Goal: Transaction & Acquisition: Purchase product/service

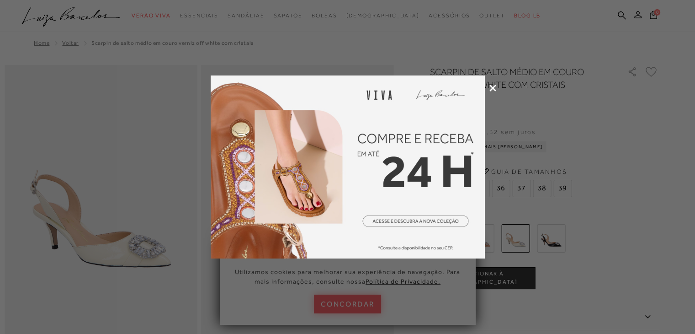
click at [497, 95] on div at bounding box center [347, 167] width 695 height 334
click at [494, 92] on div at bounding box center [347, 167] width 695 height 334
click at [492, 88] on icon at bounding box center [492, 88] width 7 height 7
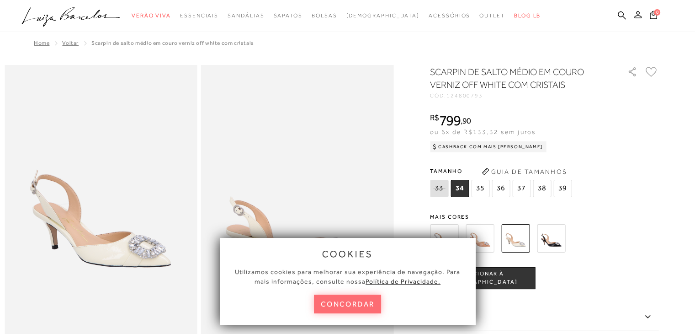
click at [359, 300] on button "concordar" at bounding box center [348, 303] width 68 height 19
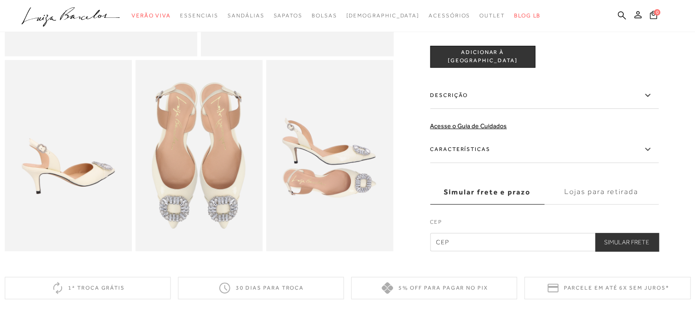
scroll to position [298, 0]
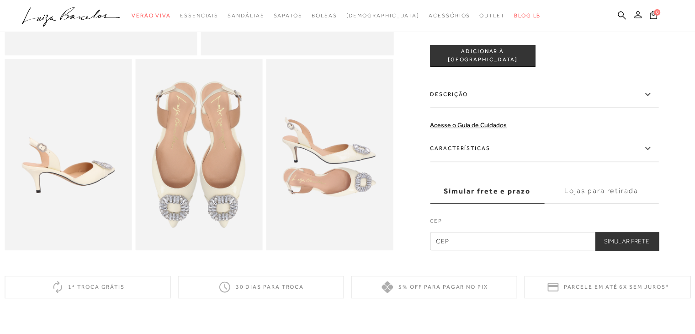
click at [630, 193] on label "Lojas para retirada" at bounding box center [601, 191] width 114 height 25
click at [0, 0] on input "Lojas para retirada" at bounding box center [0, 0] width 0 height 0
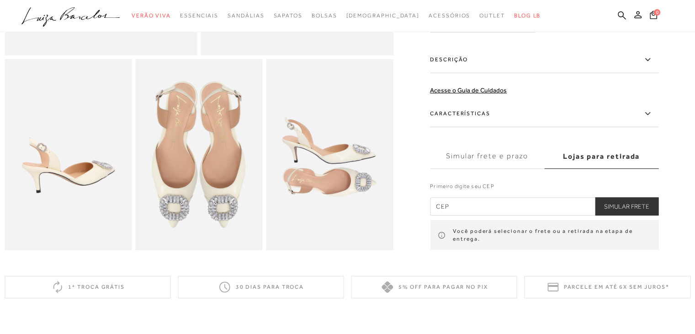
click at [552, 211] on input "text" at bounding box center [544, 206] width 228 height 18
type input "03461-000"
click at [623, 215] on button "Simular Frete" at bounding box center [627, 206] width 64 height 18
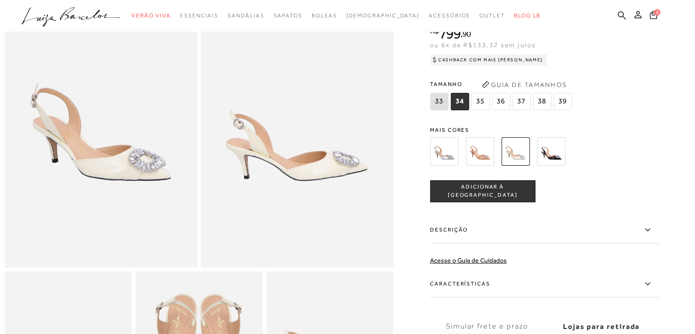
scroll to position [83, 0]
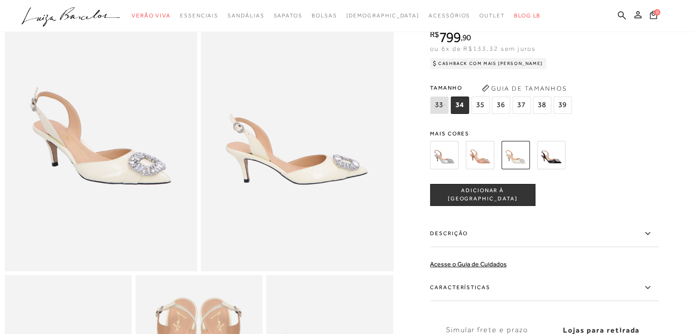
click at [177, 107] on img at bounding box center [101, 126] width 193 height 289
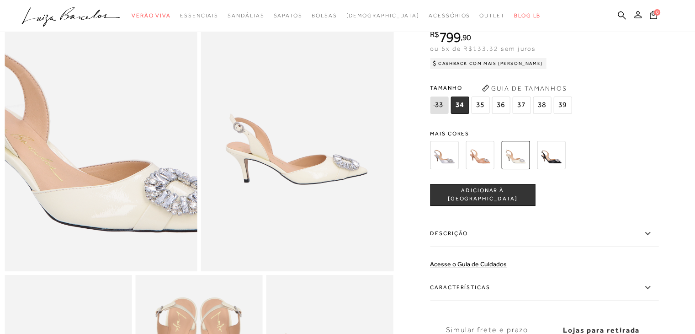
click at [111, 139] on img at bounding box center [88, 117] width 385 height 578
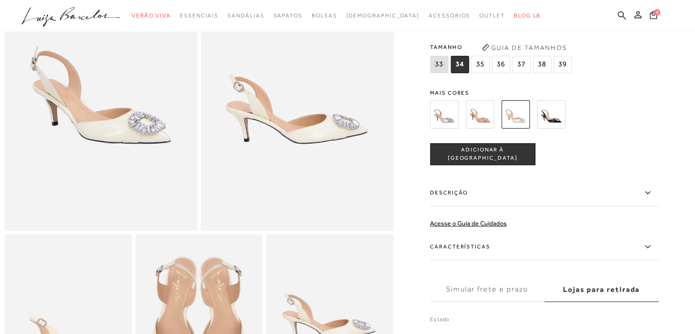
scroll to position [44, 0]
